Goal: Check status: Check status

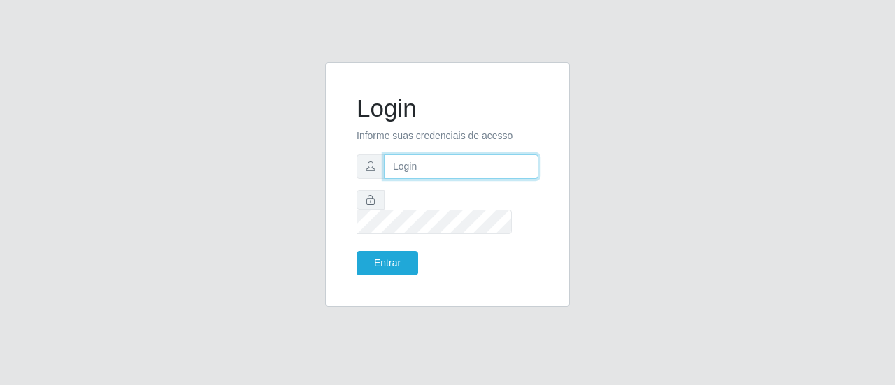
click at [453, 177] on input "text" at bounding box center [461, 166] width 154 height 24
type input "[EMAIL_ADDRESS][DOMAIN_NAME]"
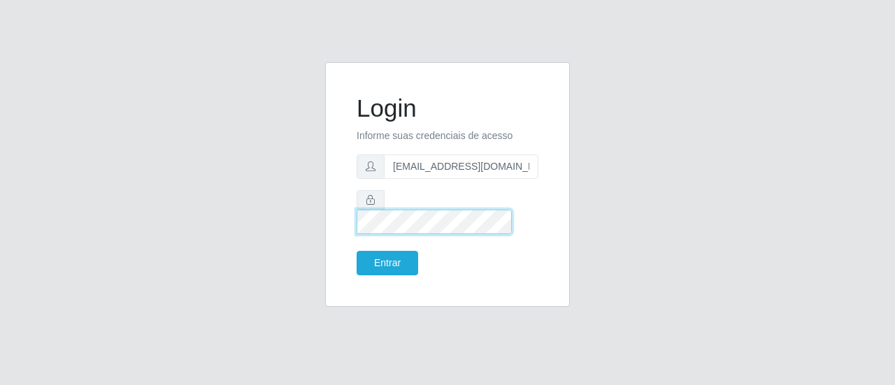
click at [356, 251] on button "Entrar" at bounding box center [386, 263] width 61 height 24
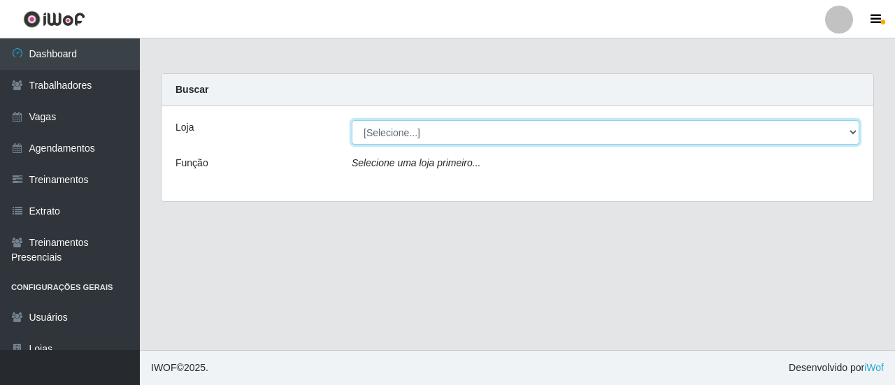
click at [489, 127] on select "[Selecione...] [GEOGRAPHIC_DATA] - [GEOGRAPHIC_DATA] [GEOGRAPHIC_DATA] - [GEOGR…" at bounding box center [605, 132] width 507 height 24
select select "528"
click at [352, 120] on select "[Selecione...] [GEOGRAPHIC_DATA] - [GEOGRAPHIC_DATA] [GEOGRAPHIC_DATA] - [GEOGR…" at bounding box center [605, 132] width 507 height 24
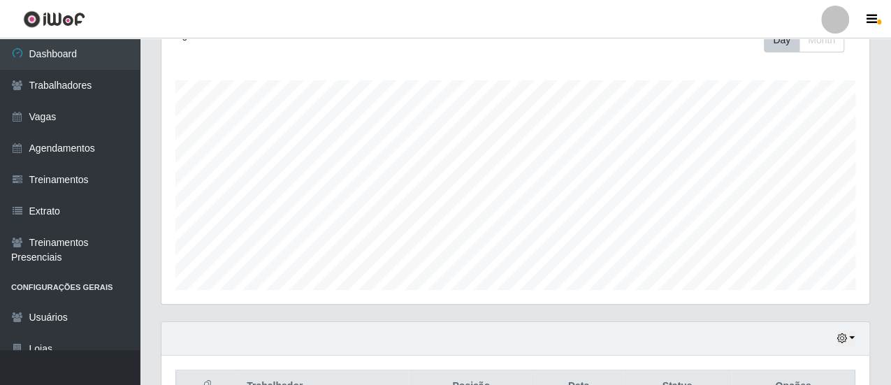
scroll to position [291, 0]
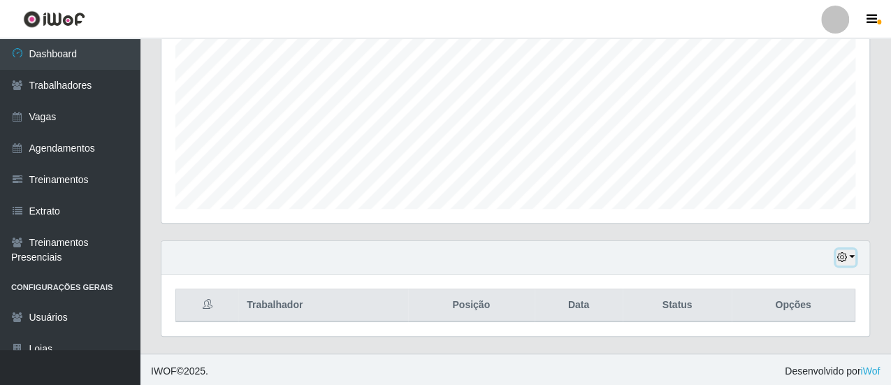
click at [851, 256] on button "button" at bounding box center [846, 257] width 20 height 16
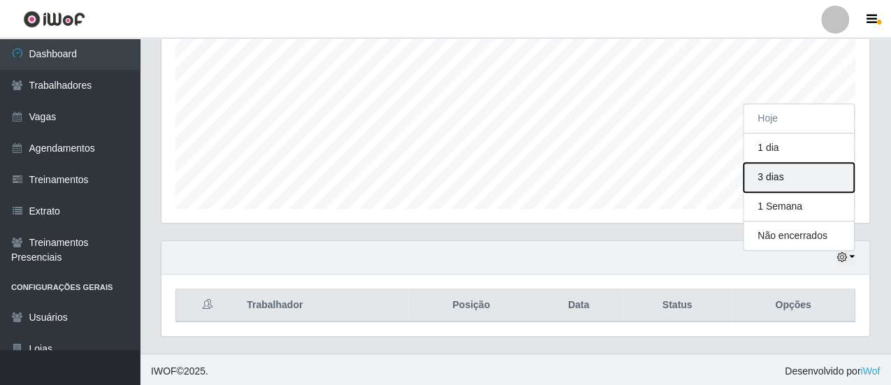
click at [816, 170] on button "3 dias" at bounding box center [799, 177] width 110 height 29
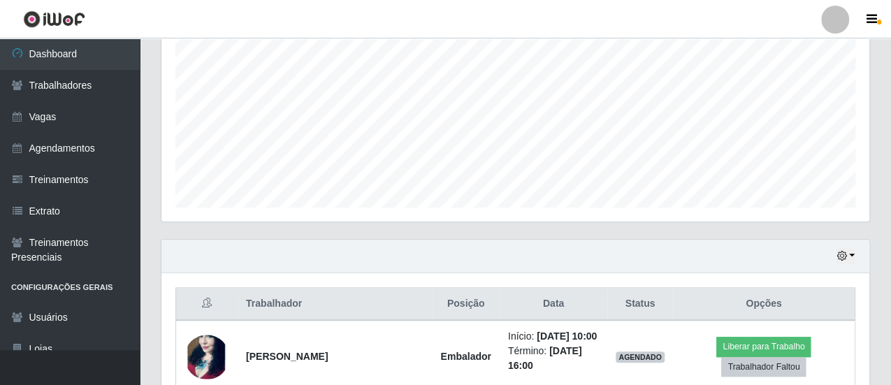
scroll to position [291, 0]
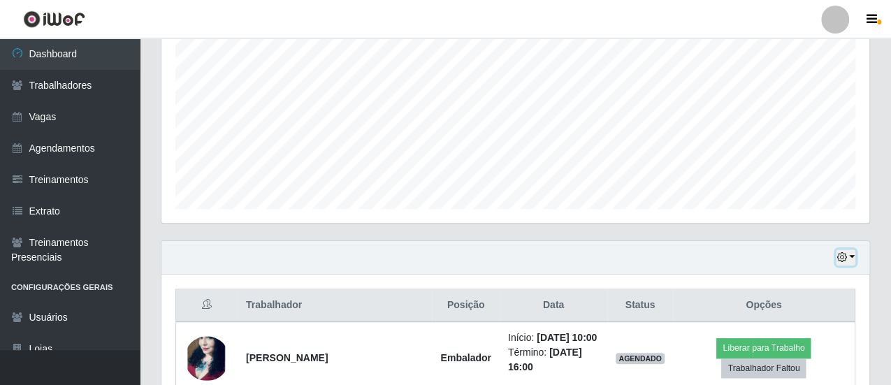
click at [853, 254] on button "button" at bounding box center [846, 257] width 20 height 16
click at [685, 224] on div "Agendamentos Day Month" at bounding box center [515, 86] width 730 height 308
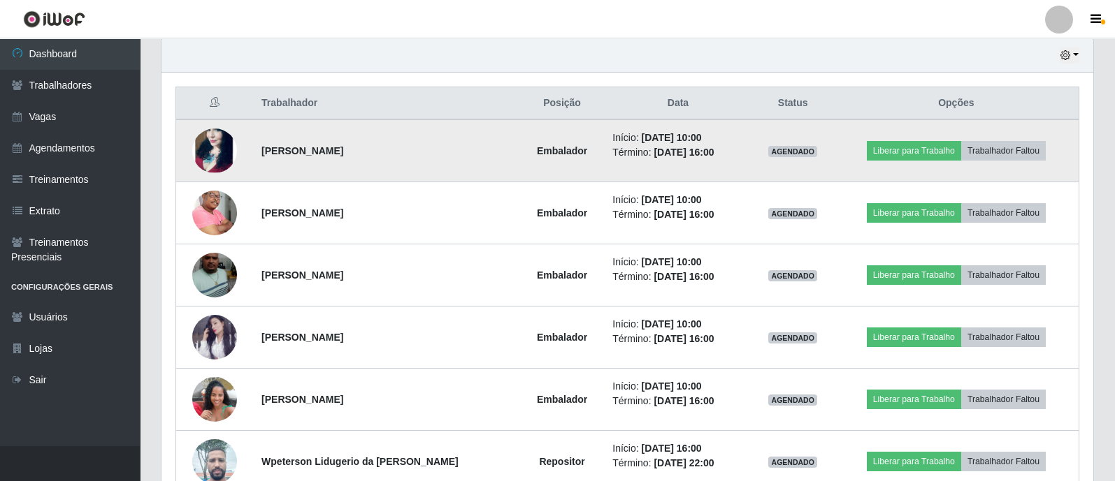
scroll to position [531, 0]
